Goal: Task Accomplishment & Management: Use online tool/utility

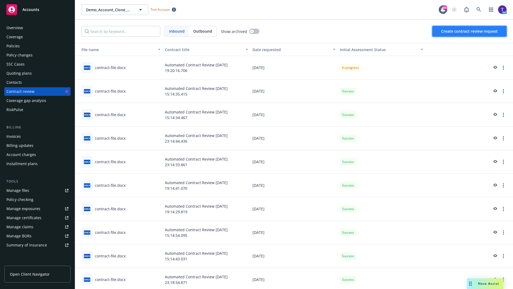
click at [470, 31] on span "Create contract review request" at bounding box center [469, 31] width 57 height 5
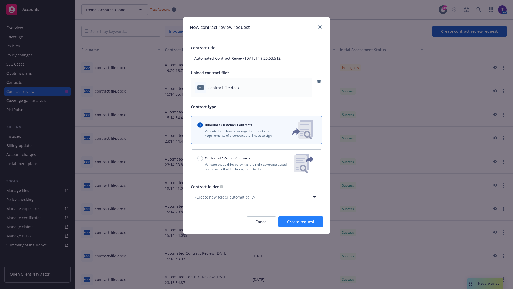
type input "Automated Contract Review [DATE] 19:20:53.512"
click at [301, 222] on span "Create request" at bounding box center [300, 221] width 27 height 5
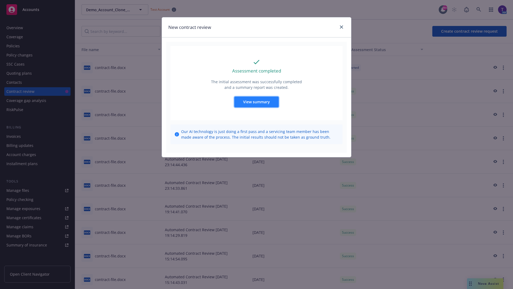
click at [256, 102] on span "View summary" at bounding box center [256, 101] width 27 height 5
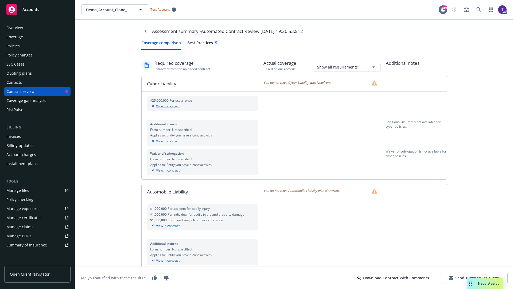
click at [202, 106] on div "View in contract" at bounding box center [202, 106] width 105 height 5
